Goal: Information Seeking & Learning: Learn about a topic

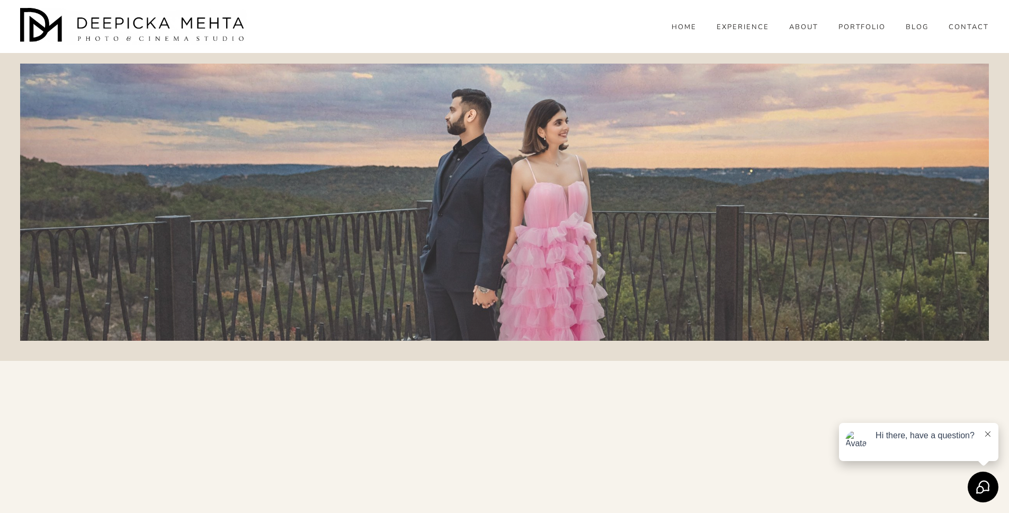
scroll to position [458, 0]
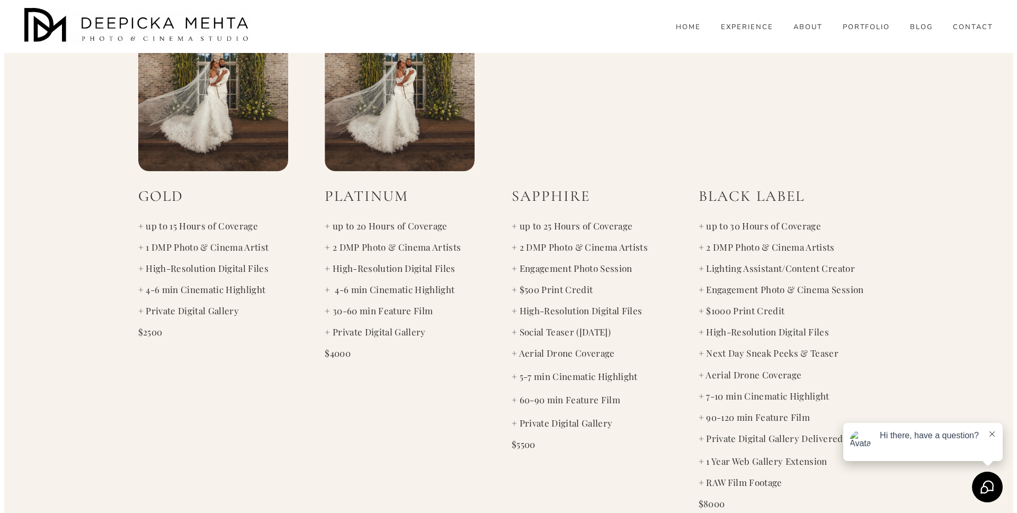
scroll to position [1687, 0]
